Goal: Information Seeking & Learning: Learn about a topic

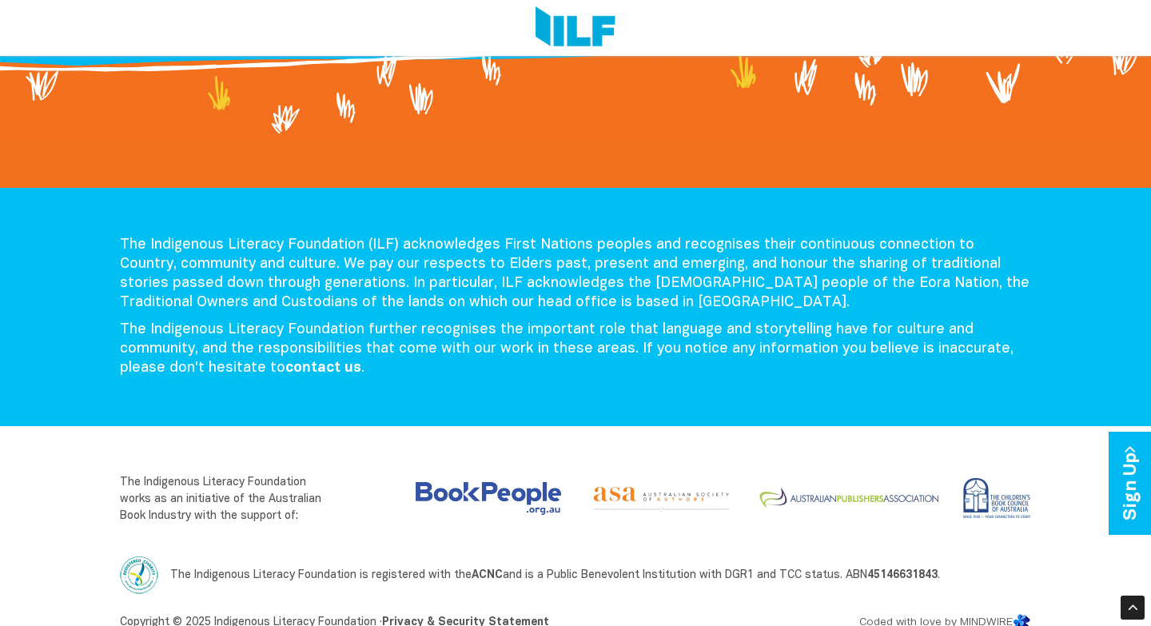
scroll to position [1818, 0]
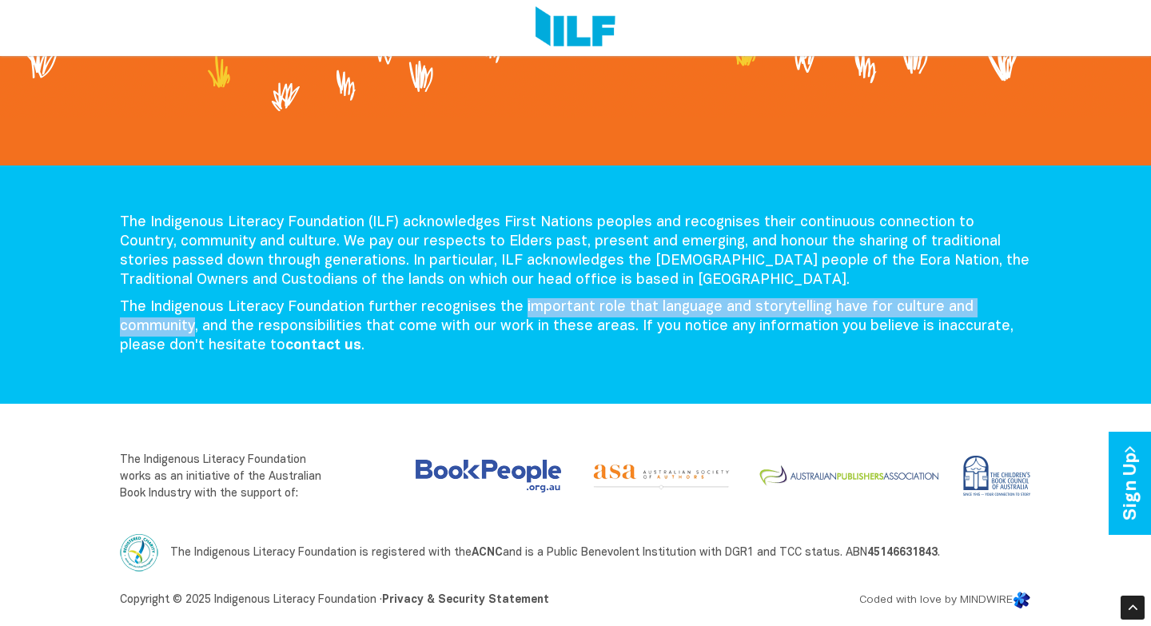
drag, startPoint x: 516, startPoint y: 304, endPoint x: 193, endPoint y: 331, distance: 323.4
click at [193, 331] on p "The Indigenous Literacy Foundation further recognises the important role that l…" at bounding box center [575, 327] width 911 height 58
copy p "important role that language and storytelling have for culture and community"
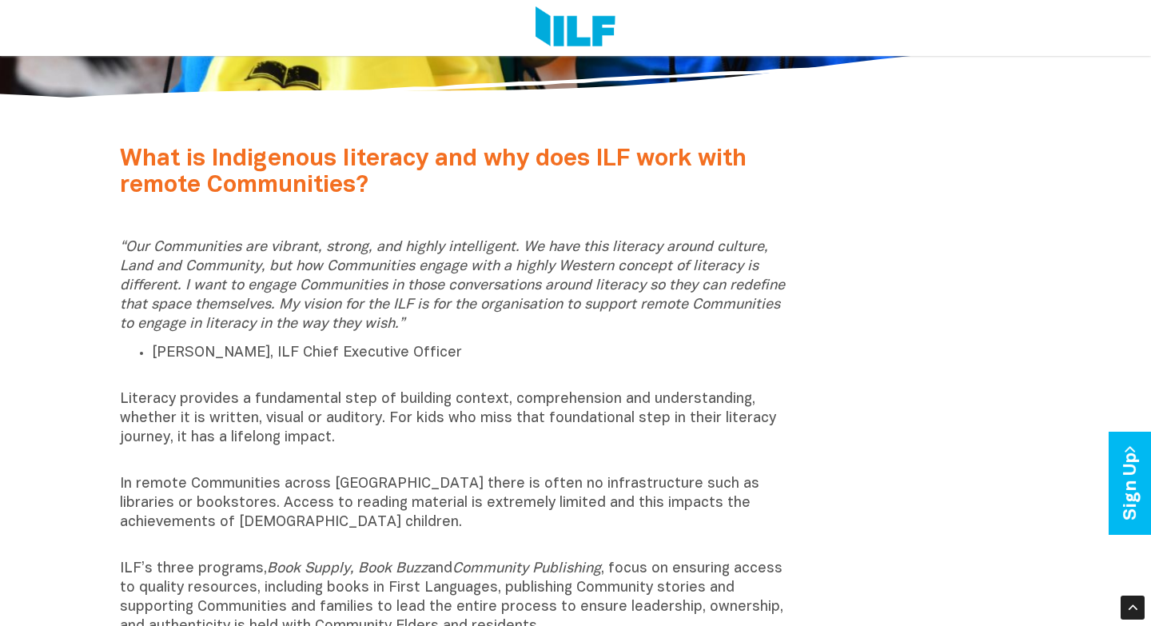
scroll to position [427, 0]
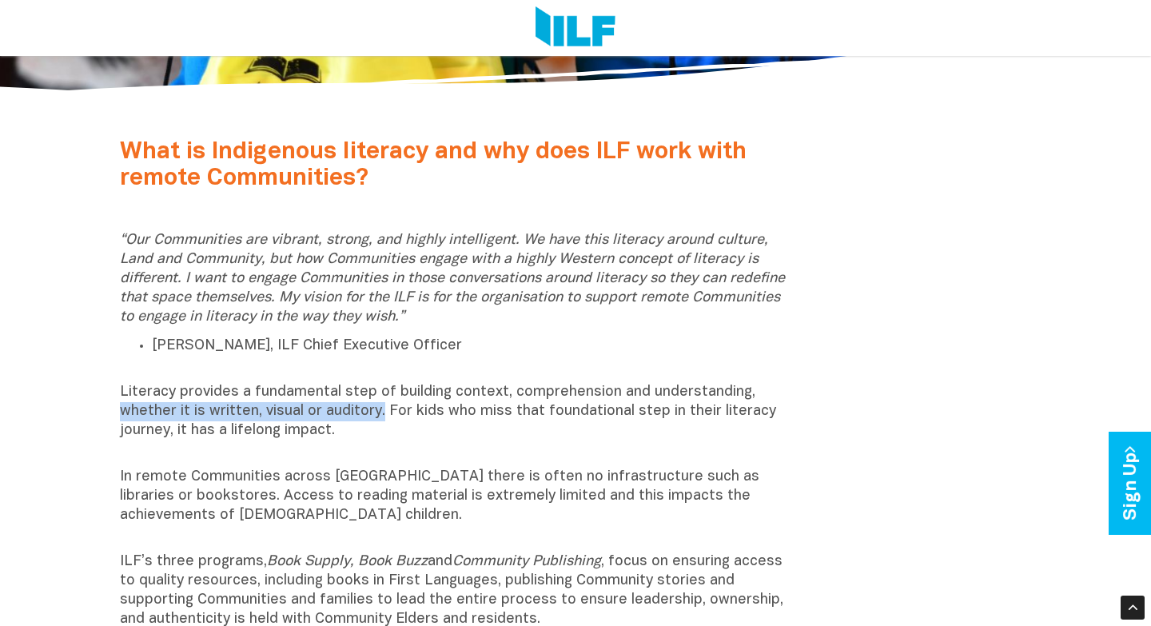
drag, startPoint x: 120, startPoint y: 410, endPoint x: 380, endPoint y: 409, distance: 259.9
click at [380, 409] on p "Literacy provides a fundamental step of building context, comprehension and und…" at bounding box center [459, 421] width 678 height 77
copy p "whether it is written, visual or auditory."
click at [345, 393] on p "Literacy provides a fundamental step of building context, comprehension and und…" at bounding box center [459, 421] width 678 height 77
drag, startPoint x: 120, startPoint y: 389, endPoint x: 356, endPoint y: 428, distance: 239.1
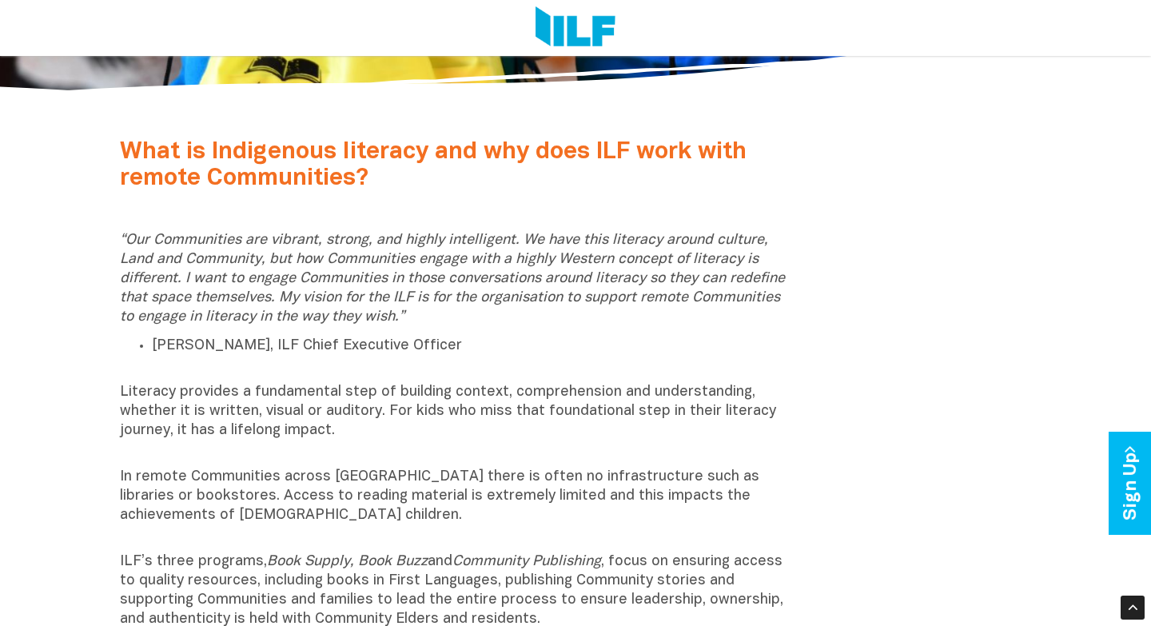
click at [356, 428] on p "Literacy provides a fundamental step of building context, comprehension and und…" at bounding box center [459, 421] width 678 height 77
copy p "Literacy provides a fundamental step of building context, comprehension and und…"
